Goal: Task Accomplishment & Management: Use online tool/utility

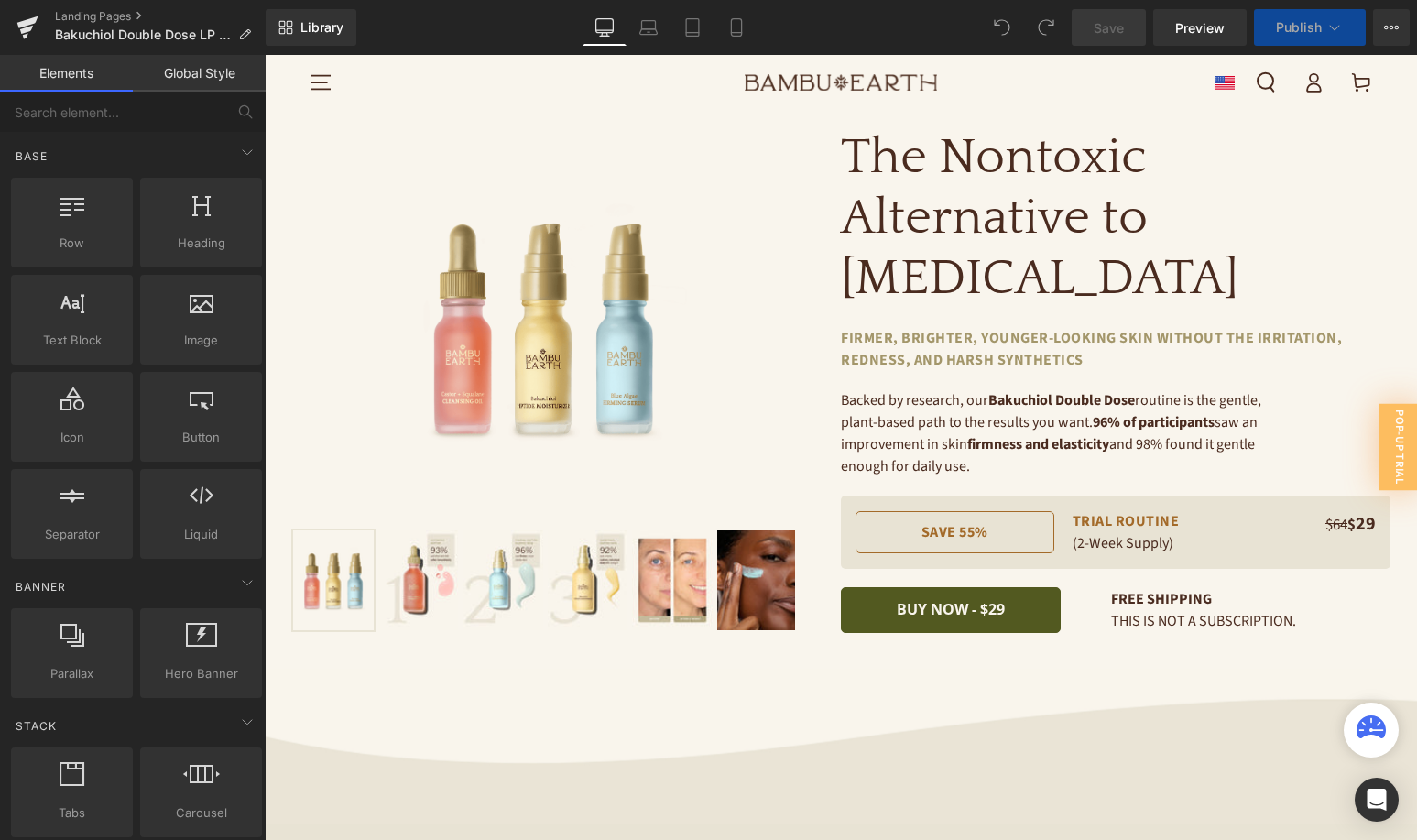
click at [1312, 30] on span "Publish" at bounding box center [1299, 27] width 45 height 15
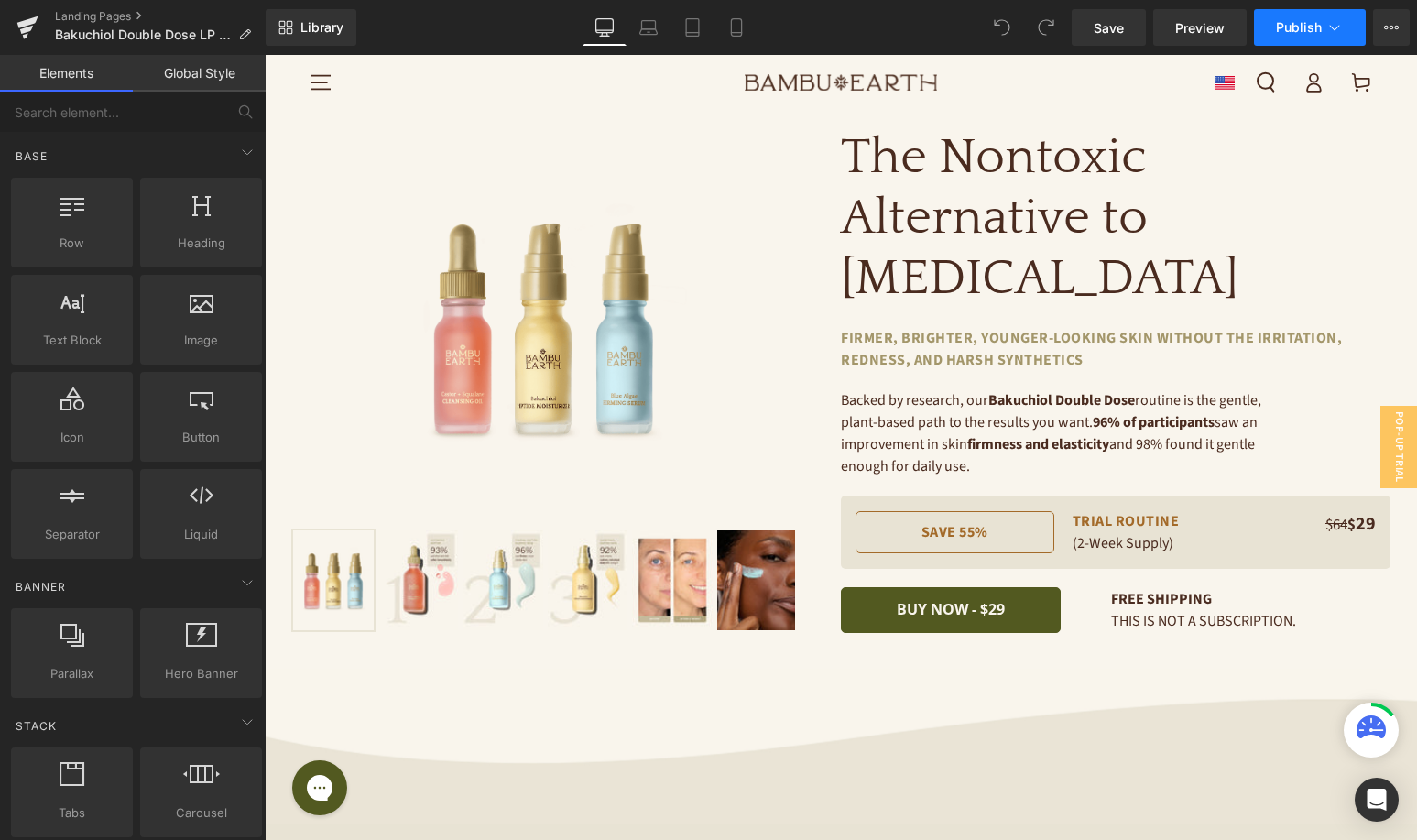
click at [1294, 27] on span "Publish" at bounding box center [1299, 27] width 45 height 15
click at [1394, 33] on icon at bounding box center [1391, 27] width 15 height 15
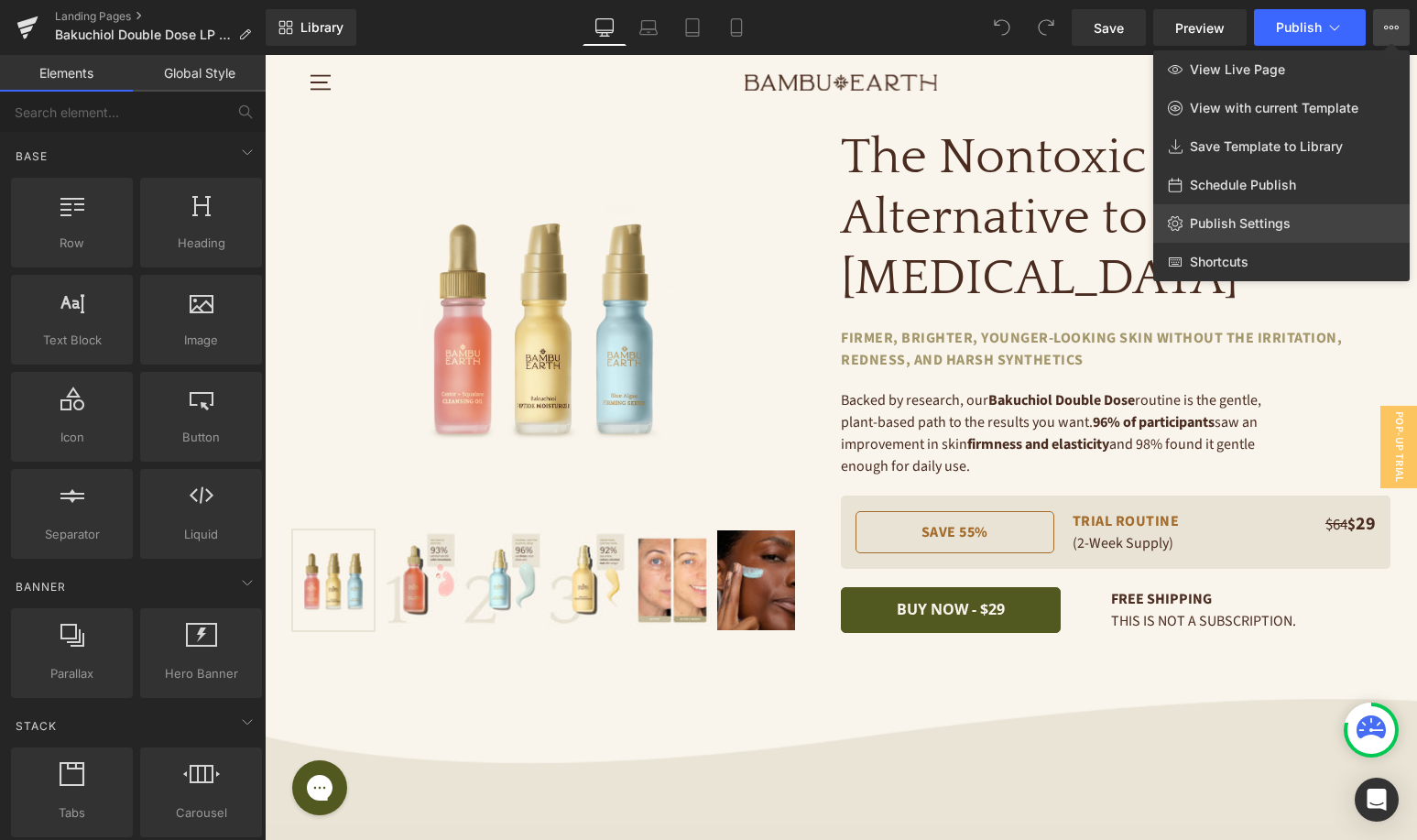
click at [1212, 226] on span "Publish Settings" at bounding box center [1240, 223] width 101 height 17
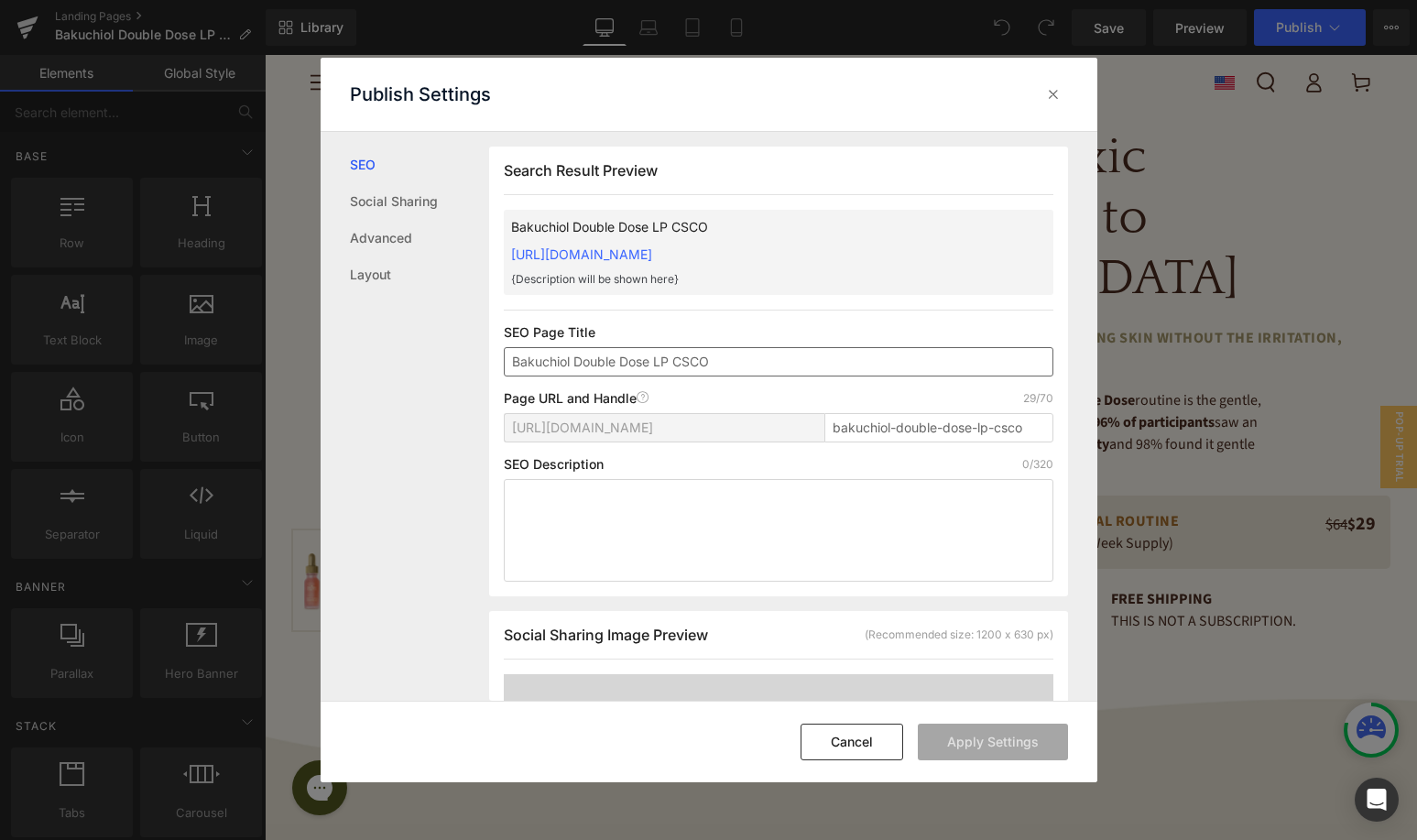
scroll to position [1, 0]
drag, startPoint x: 1036, startPoint y: 426, endPoint x: 747, endPoint y: 432, distance: 289.1
click at [747, 432] on div "[URL][DOMAIN_NAME] bakuchiol-double-dose-lp-csco" at bounding box center [778, 434] width 549 height 44
paste input "text"
type input "bakuchiol-double-dose-lp"
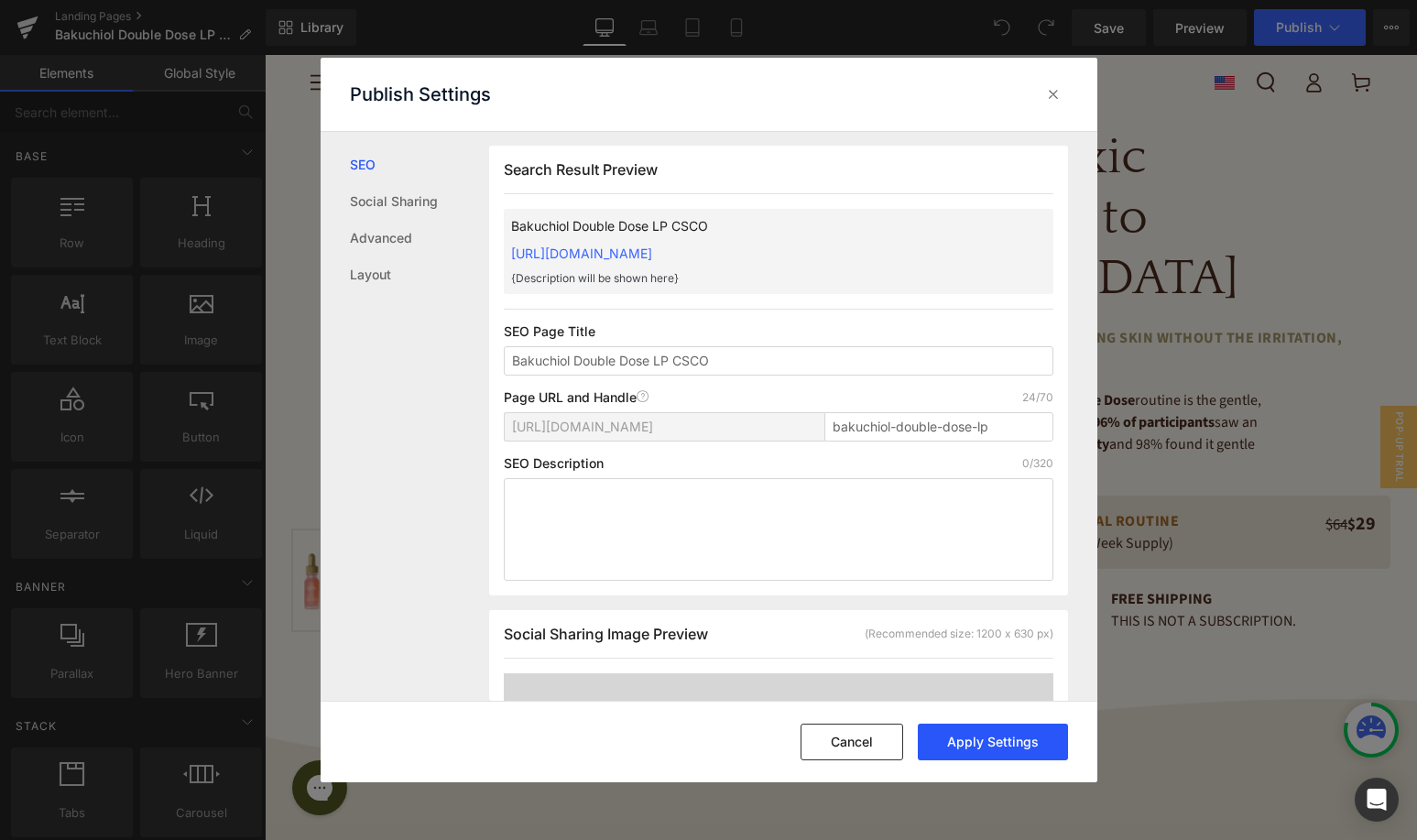
click at [951, 739] on button "Apply Settings" at bounding box center [993, 741] width 150 height 36
click at [1003, 431] on input "bakuchiol-double-dose-lp" at bounding box center [939, 427] width 229 height 30
click at [1057, 103] on div at bounding box center [1053, 95] width 30 height 30
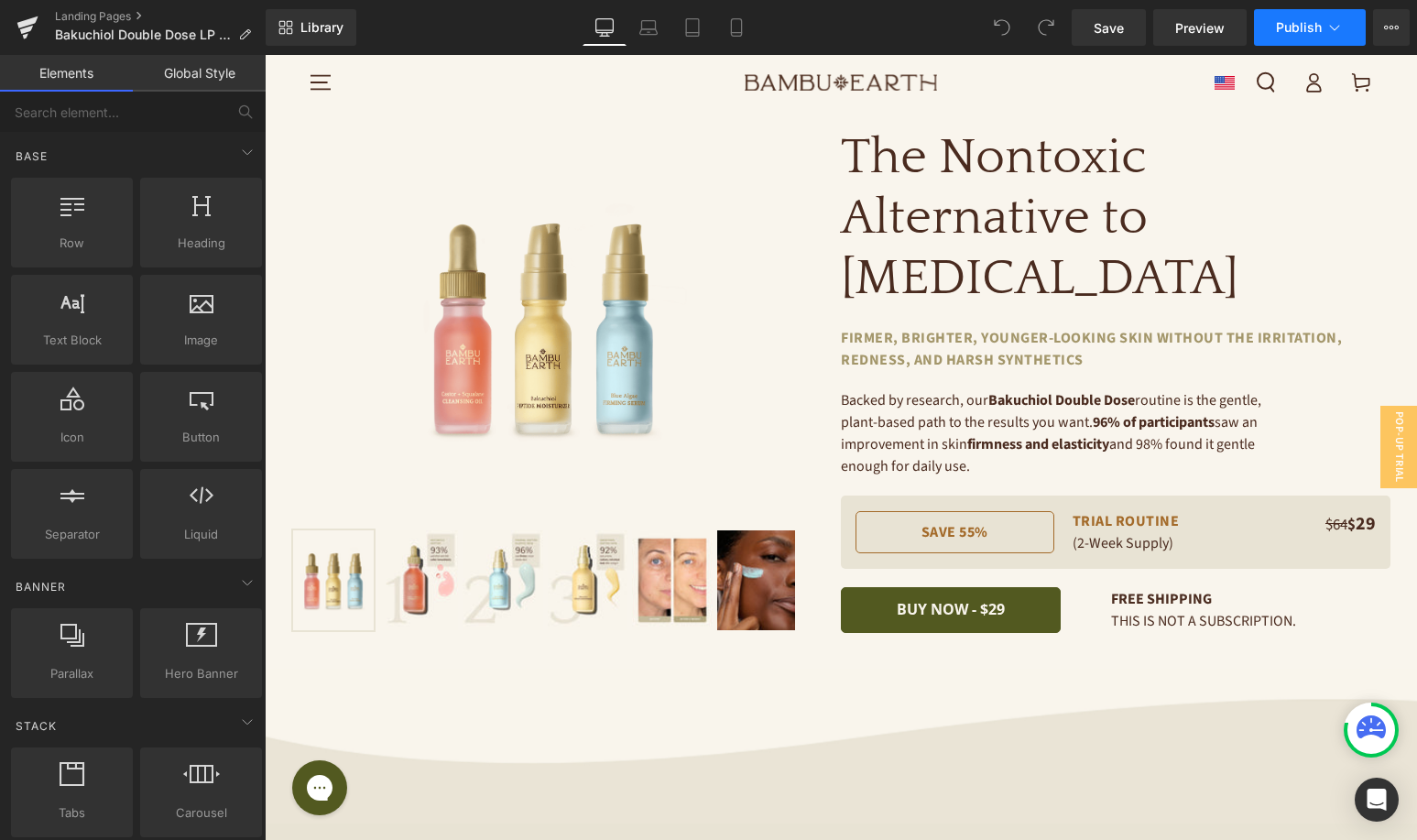
click at [1294, 27] on span "Publish" at bounding box center [1299, 27] width 45 height 15
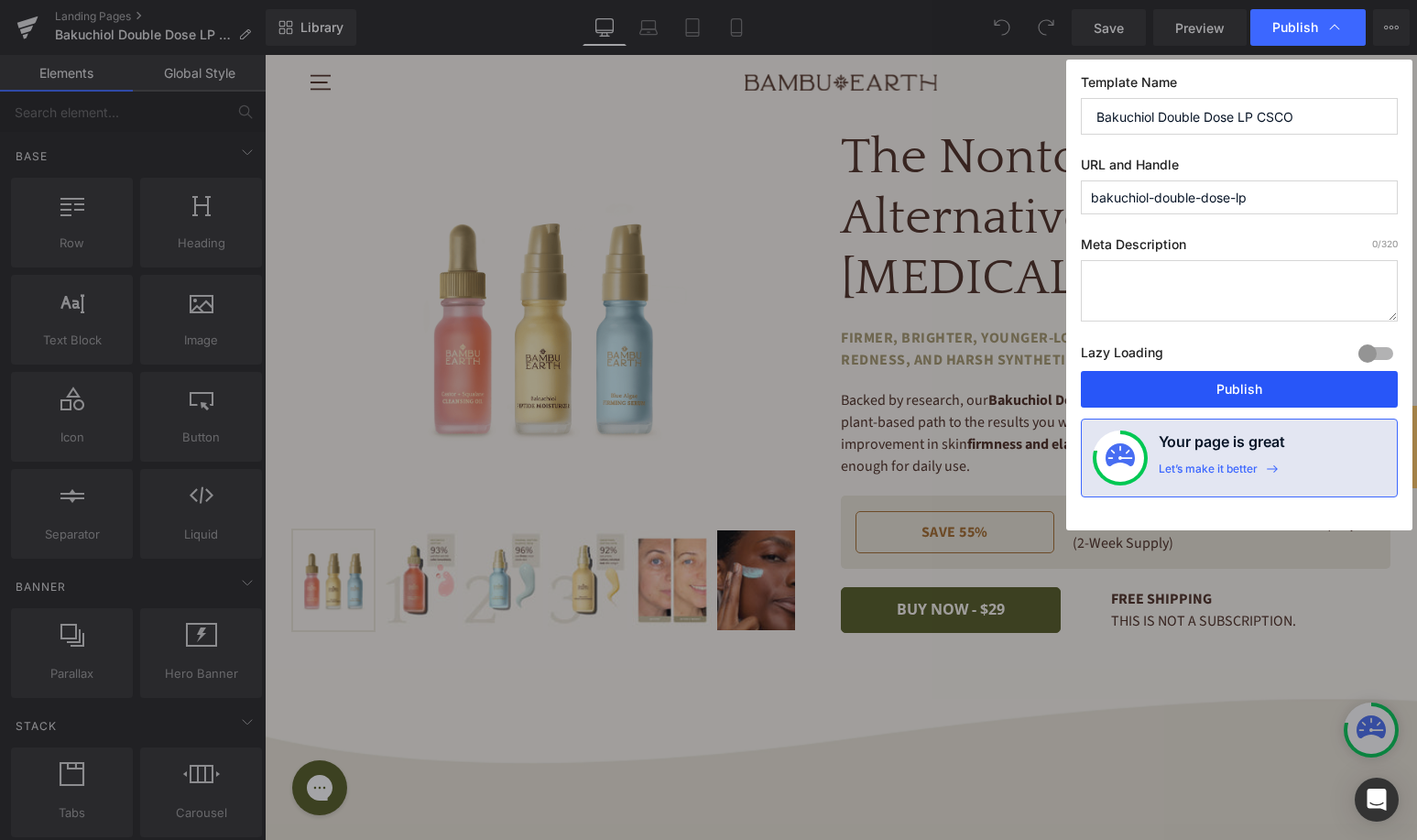
click at [1169, 392] on button "Publish" at bounding box center [1239, 388] width 317 height 36
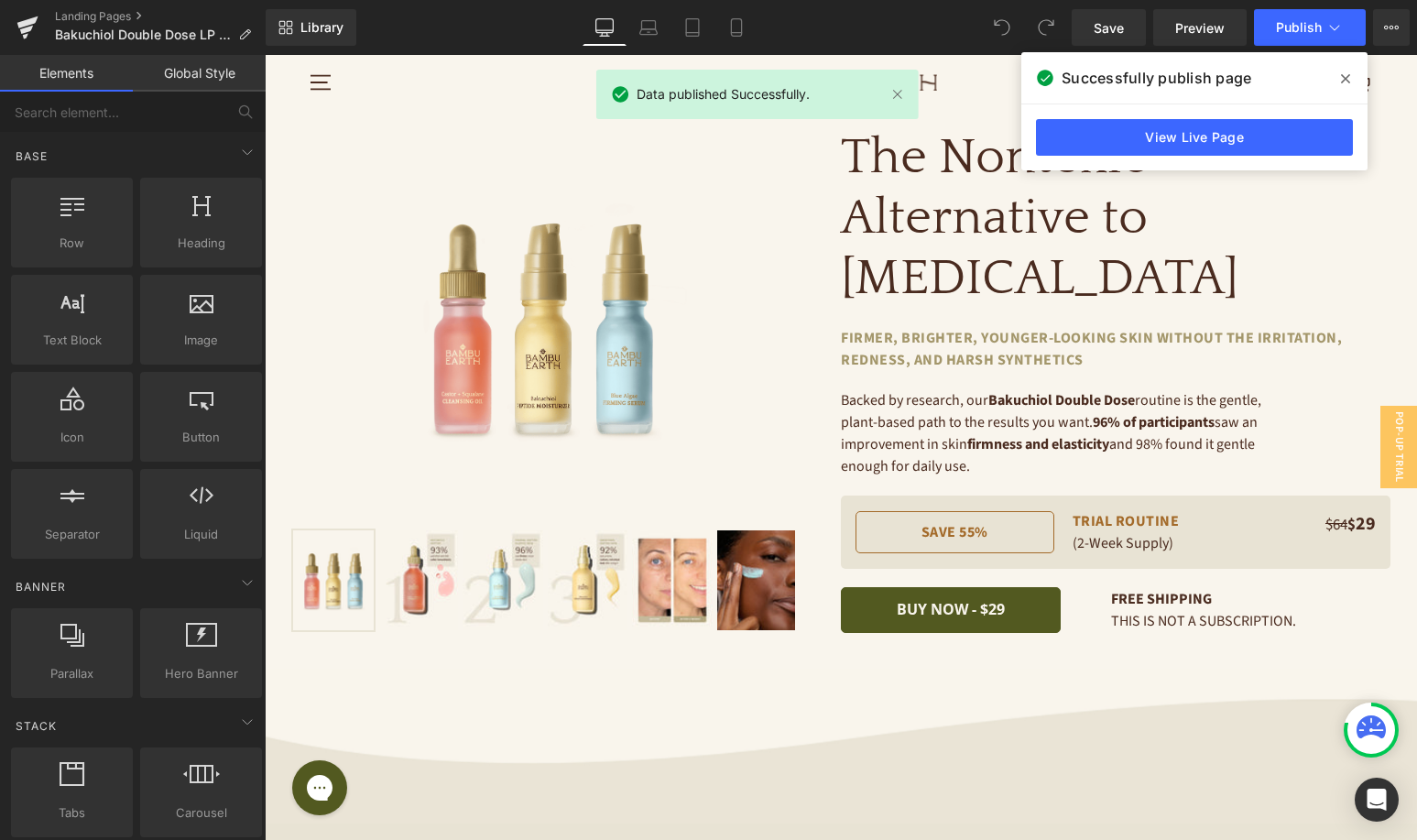
drag, startPoint x: 1341, startPoint y: 79, endPoint x: 1076, endPoint y: 25, distance: 270.4
click at [1341, 79] on icon at bounding box center [1345, 78] width 9 height 15
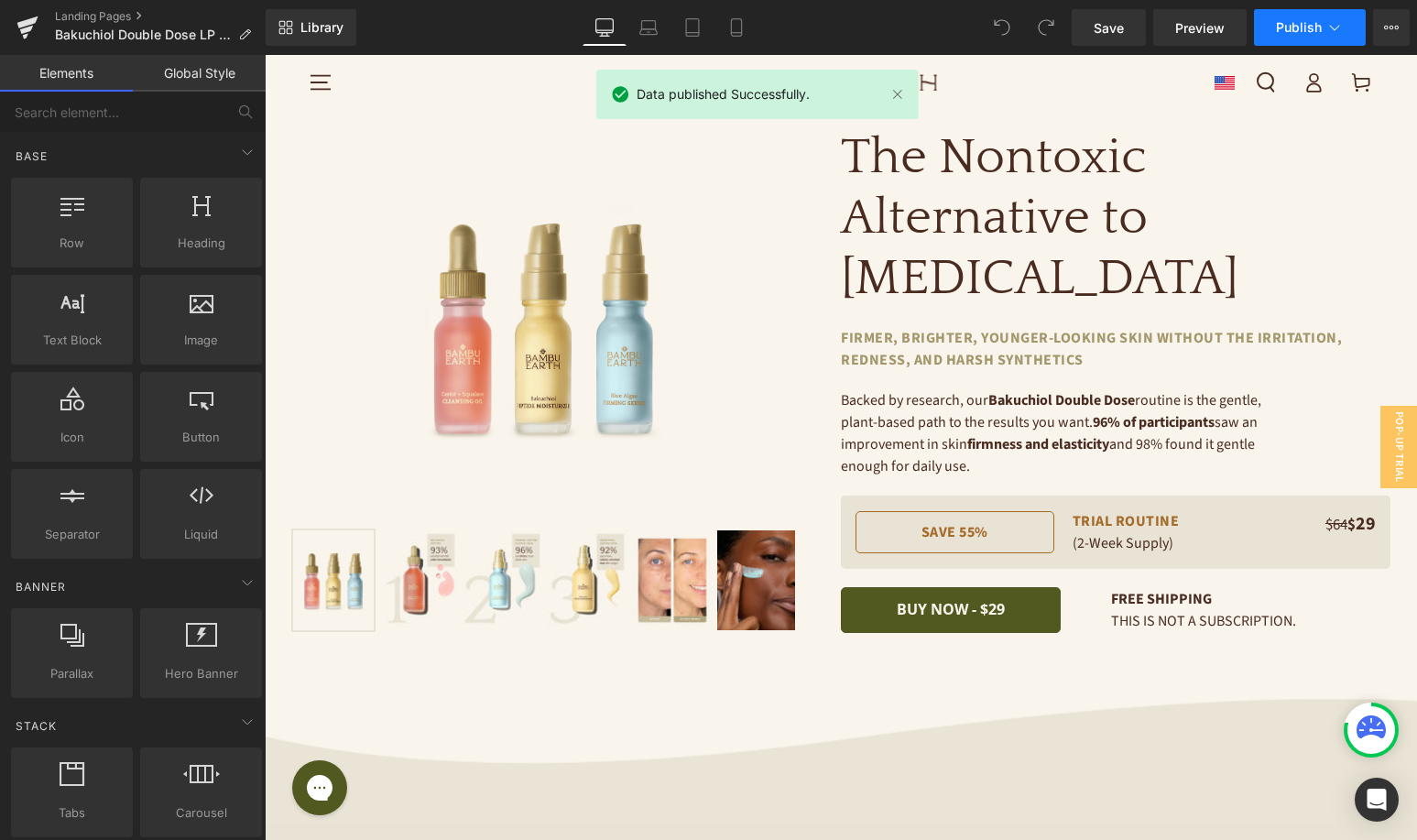
click at [1322, 22] on button "Publish" at bounding box center [1310, 27] width 111 height 36
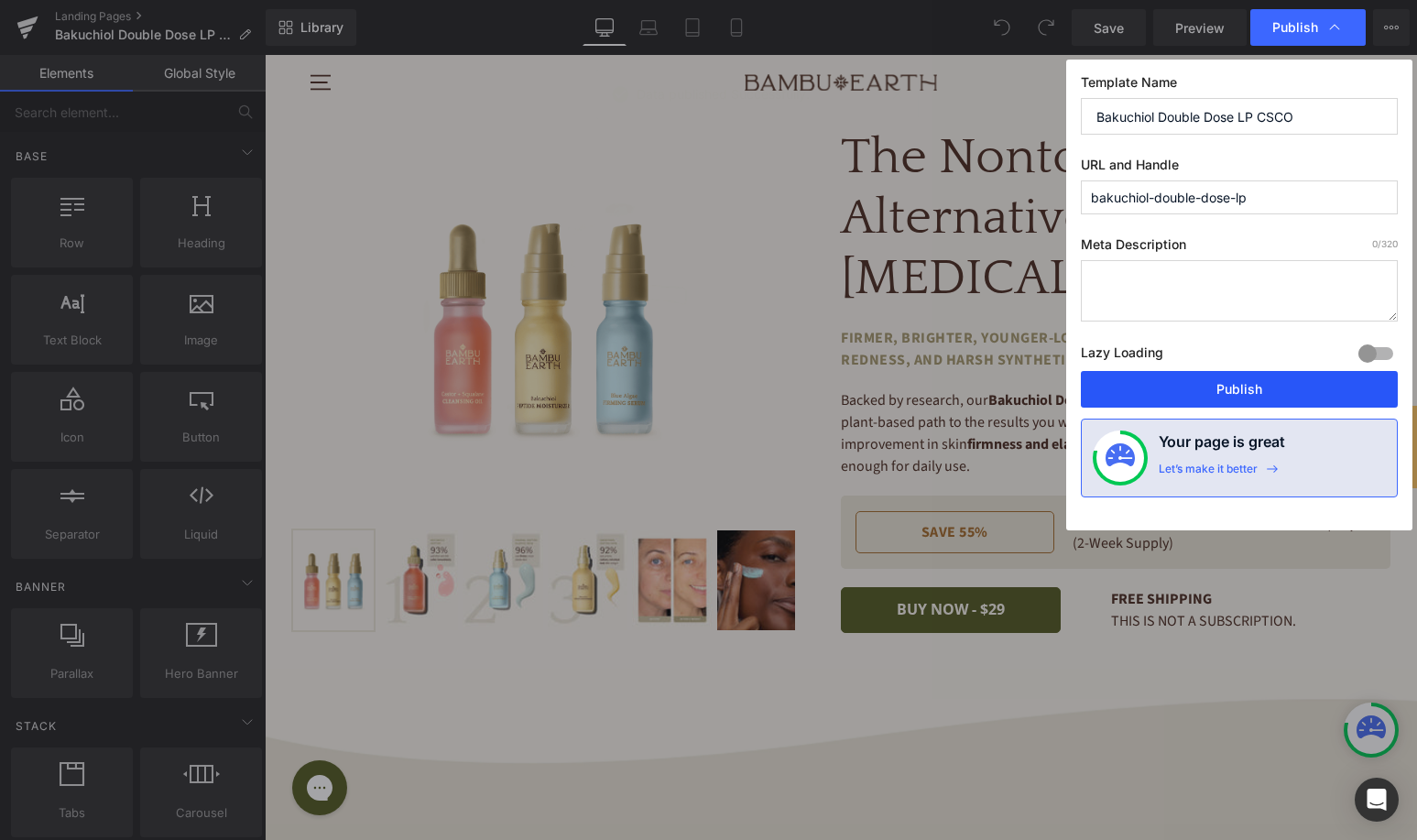
click at [1202, 385] on button "Publish" at bounding box center [1239, 388] width 317 height 36
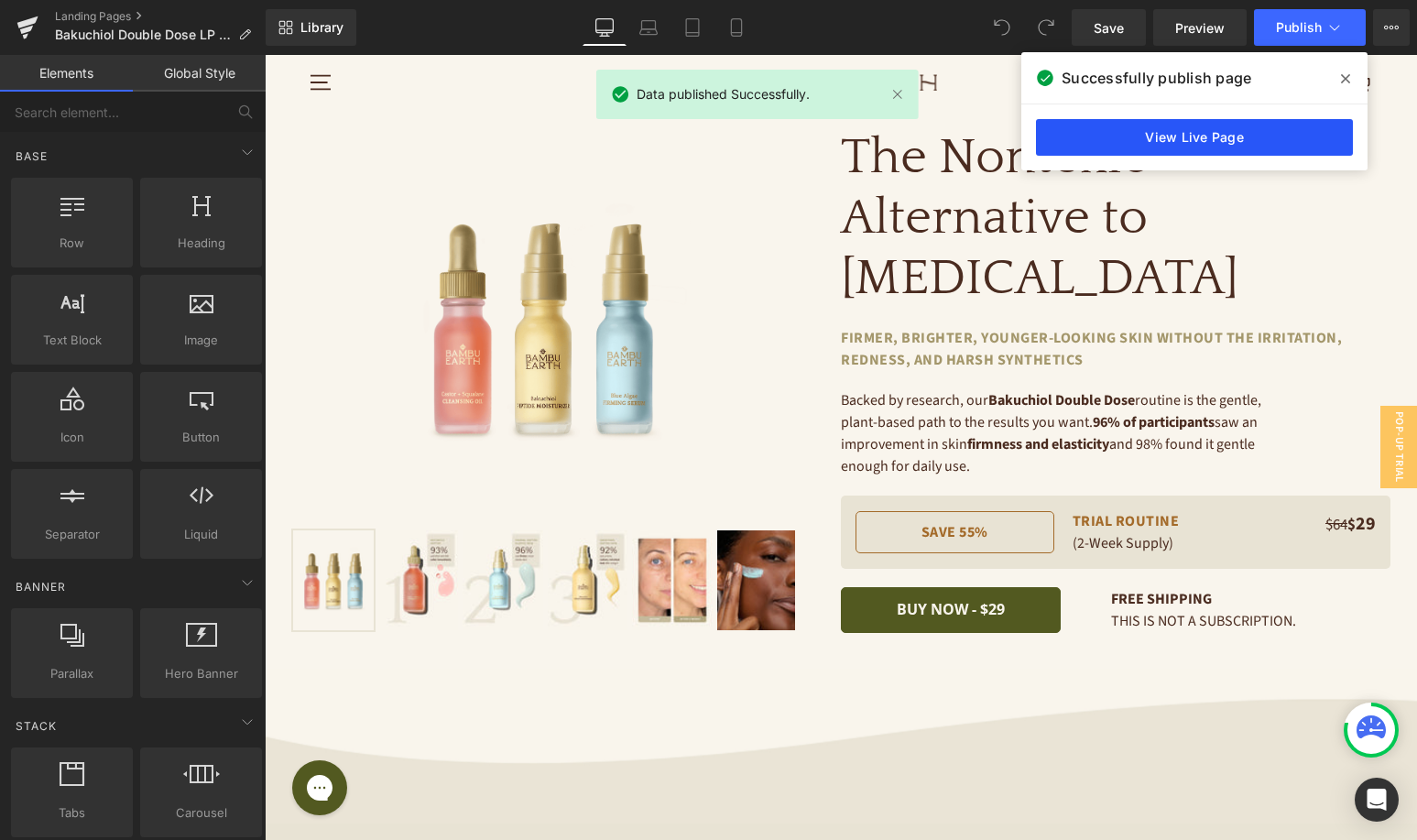
click at [1255, 139] on link "View Live Page" at bounding box center [1194, 137] width 317 height 36
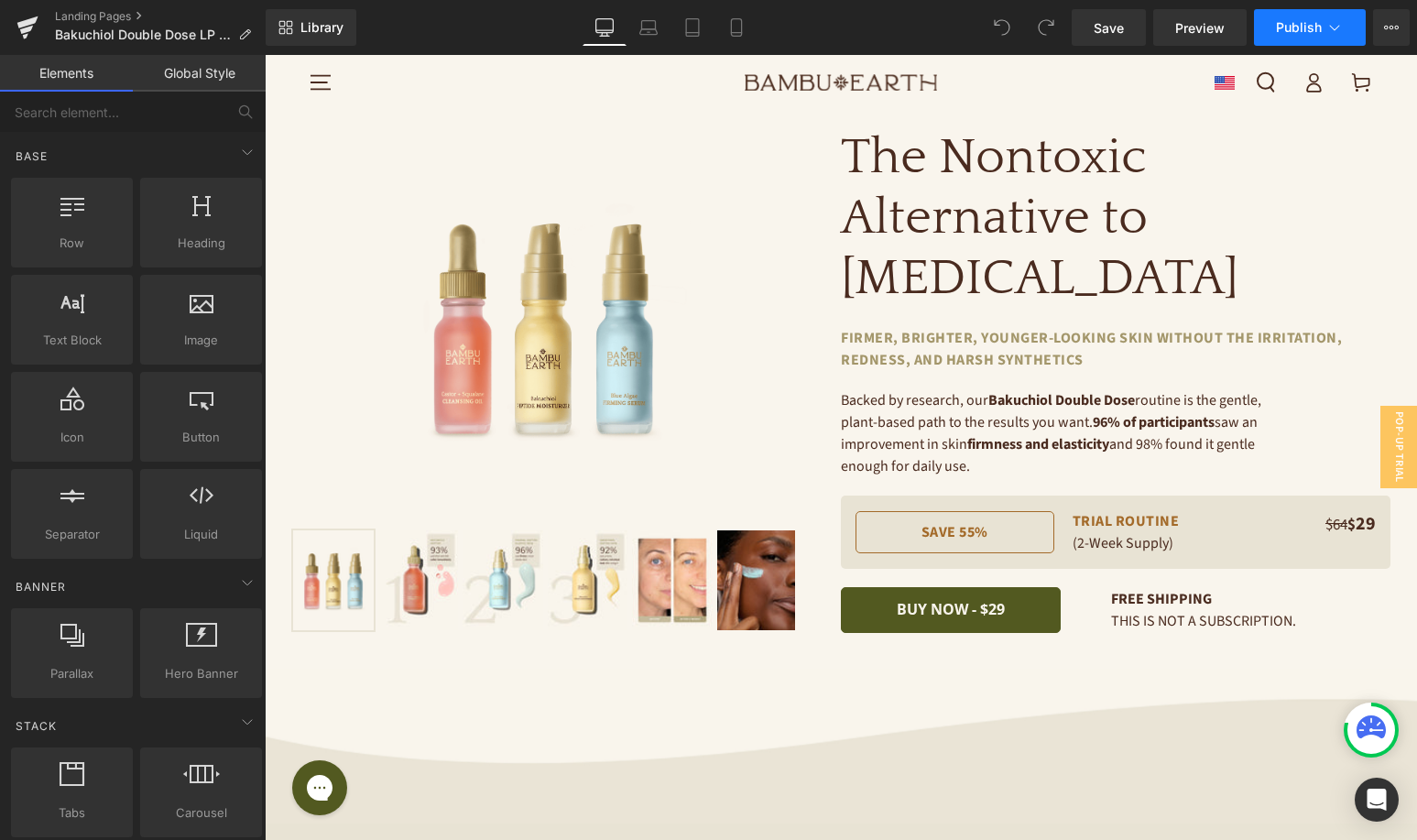
click at [1321, 33] on button "Publish" at bounding box center [1310, 27] width 111 height 36
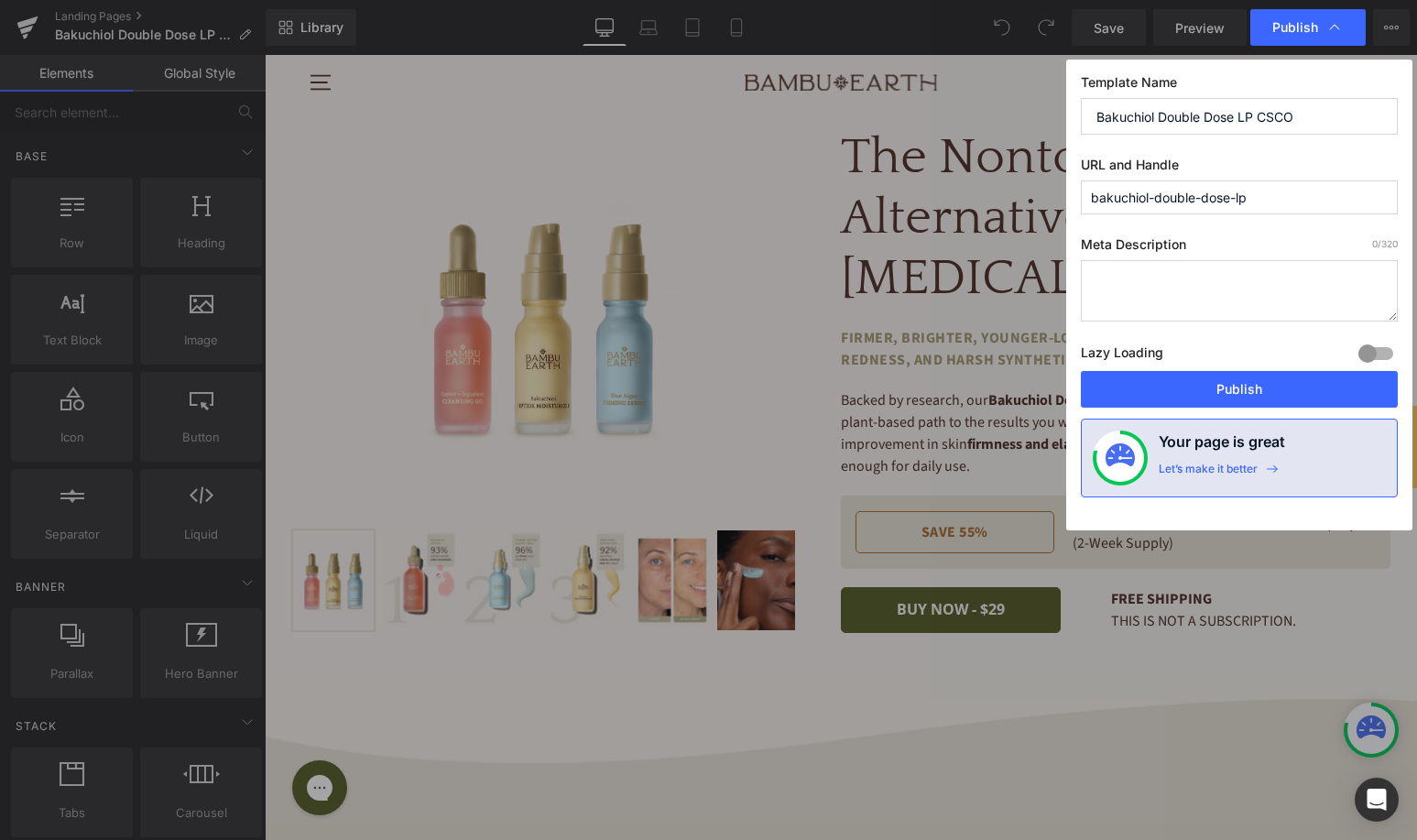
drag, startPoint x: 1321, startPoint y: 119, endPoint x: 1240, endPoint y: 112, distance: 81.3
click at [1240, 112] on input "Bakuchiol Double Dose LP CSCO" at bounding box center [1239, 115] width 317 height 36
type input "Bakuchiol Double Dose LP"
click at [1224, 376] on button "Publish" at bounding box center [1239, 388] width 317 height 36
